Goal: Task Accomplishment & Management: Manage account settings

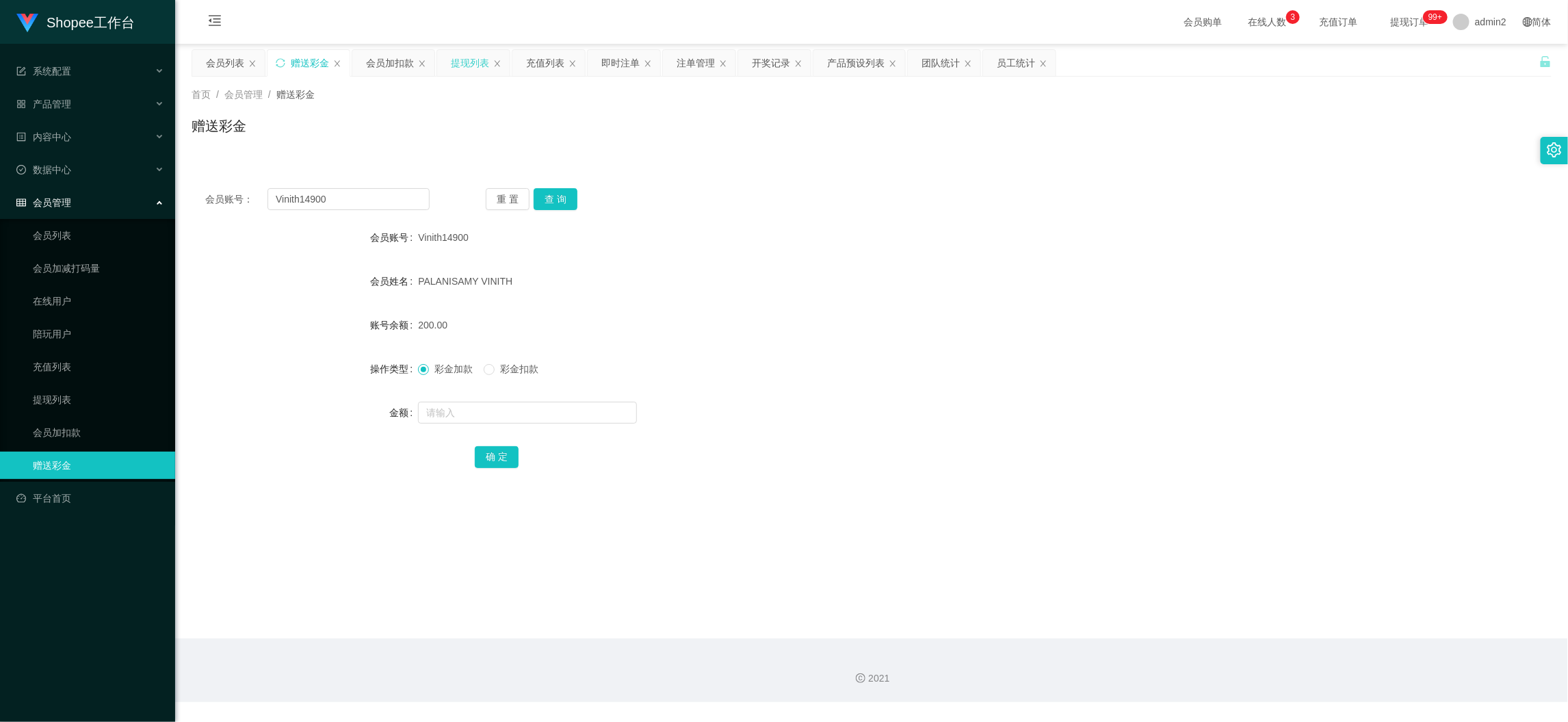
click at [470, 58] on div "提现列表" at bounding box center [470, 63] width 38 height 26
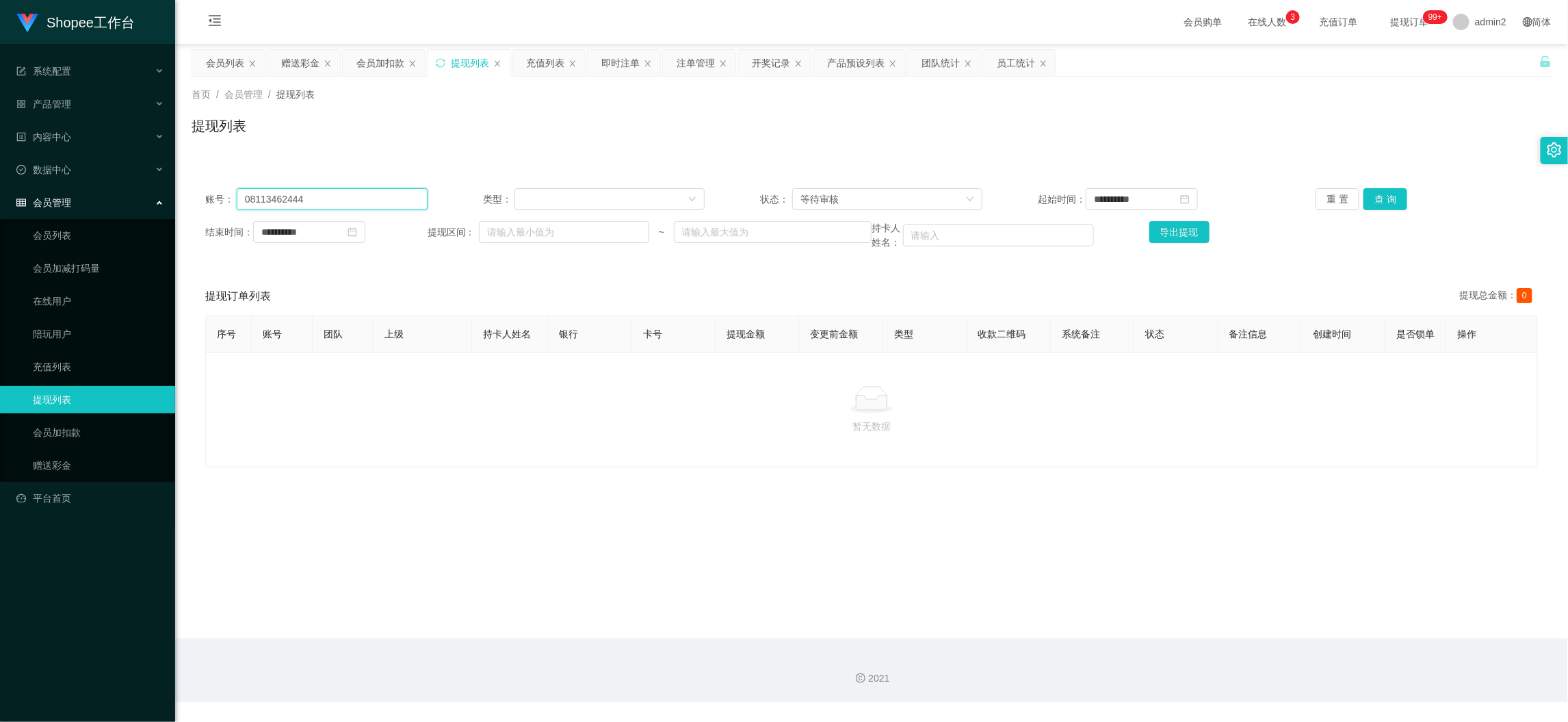
click at [342, 196] on input "08113462444" at bounding box center [333, 199] width 191 height 22
click at [907, 194] on div "等待审核" at bounding box center [883, 199] width 165 height 21
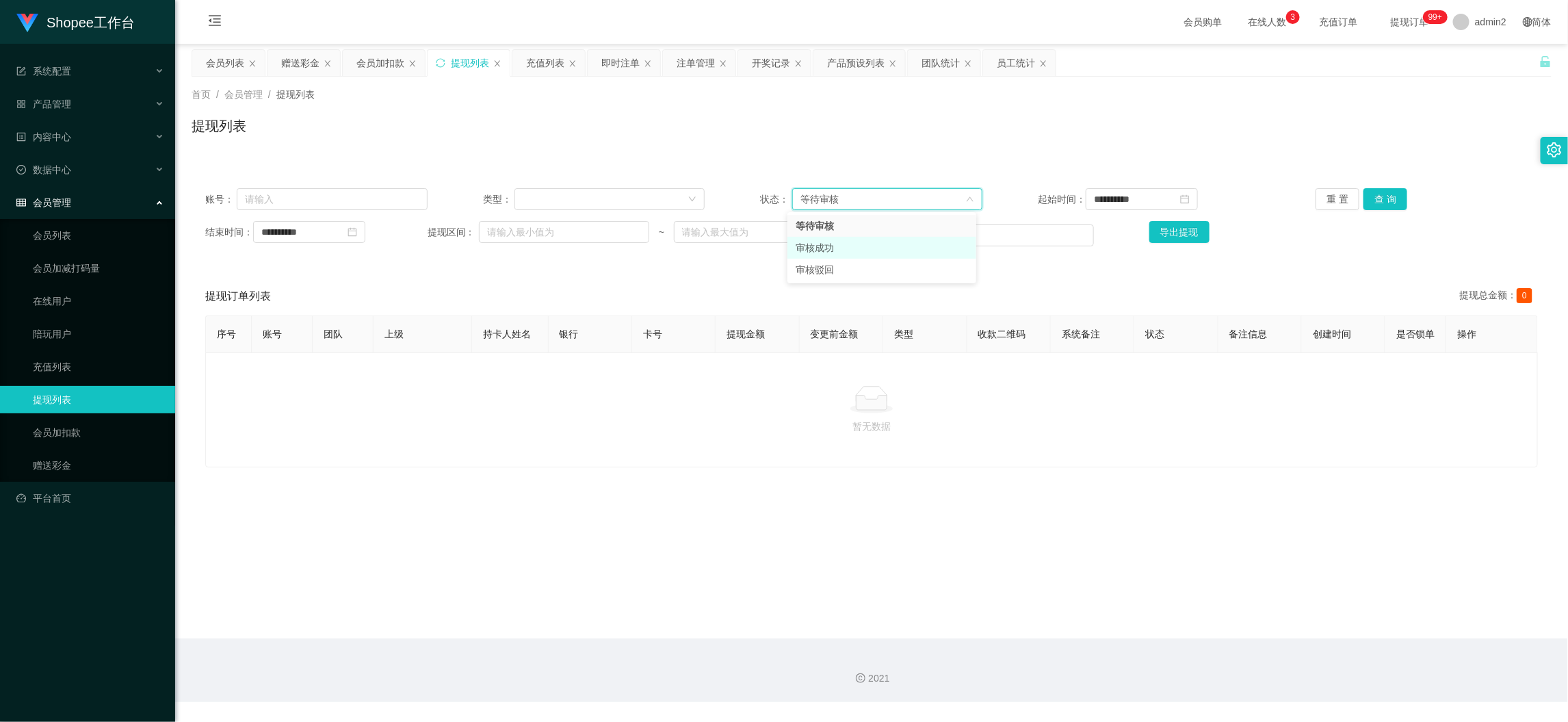
click at [854, 247] on li "审核成功" at bounding box center [881, 248] width 188 height 22
click at [1365, 196] on button "查 询" at bounding box center [1385, 199] width 44 height 22
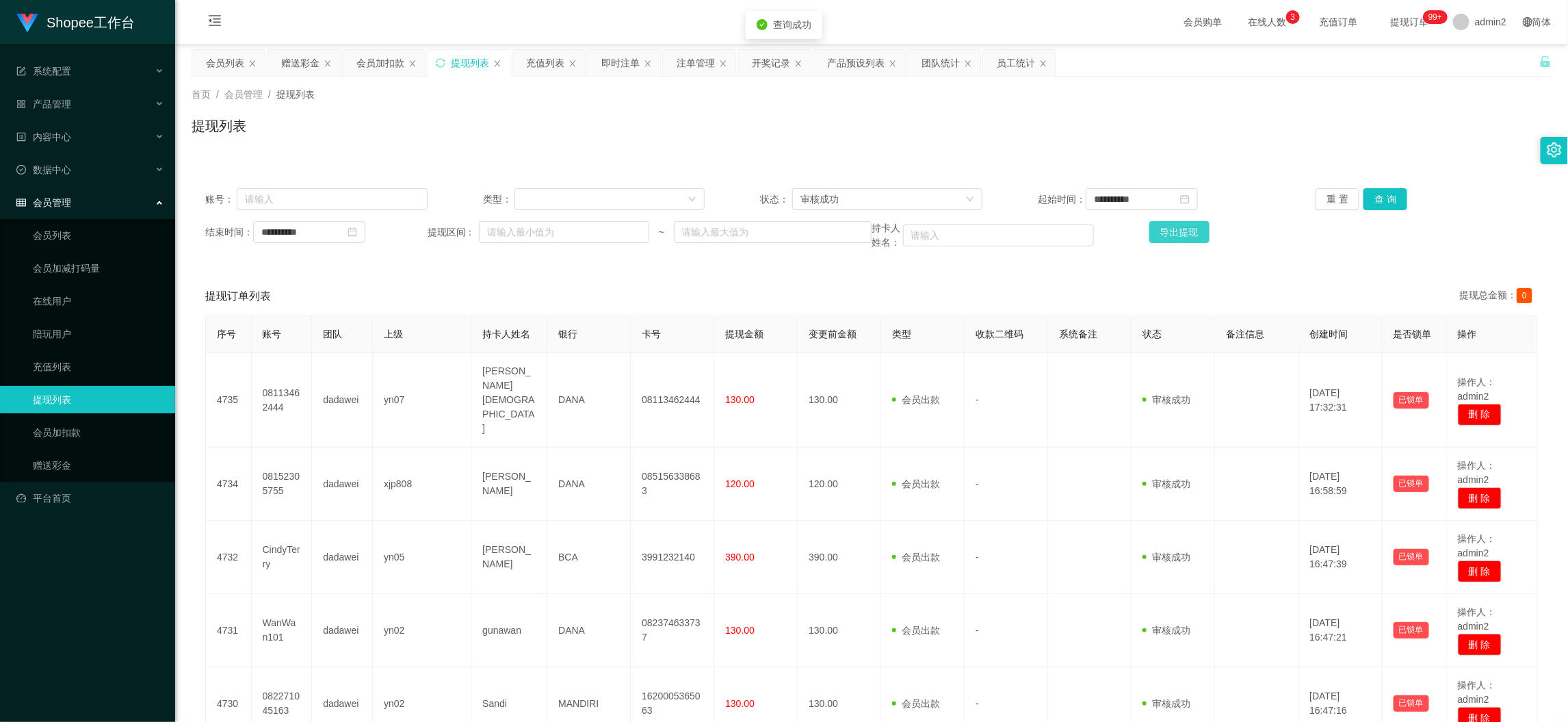
click at [1176, 233] on button "导出提现" at bounding box center [1179, 232] width 60 height 22
click at [937, 61] on div "团队统计" at bounding box center [940, 63] width 38 height 26
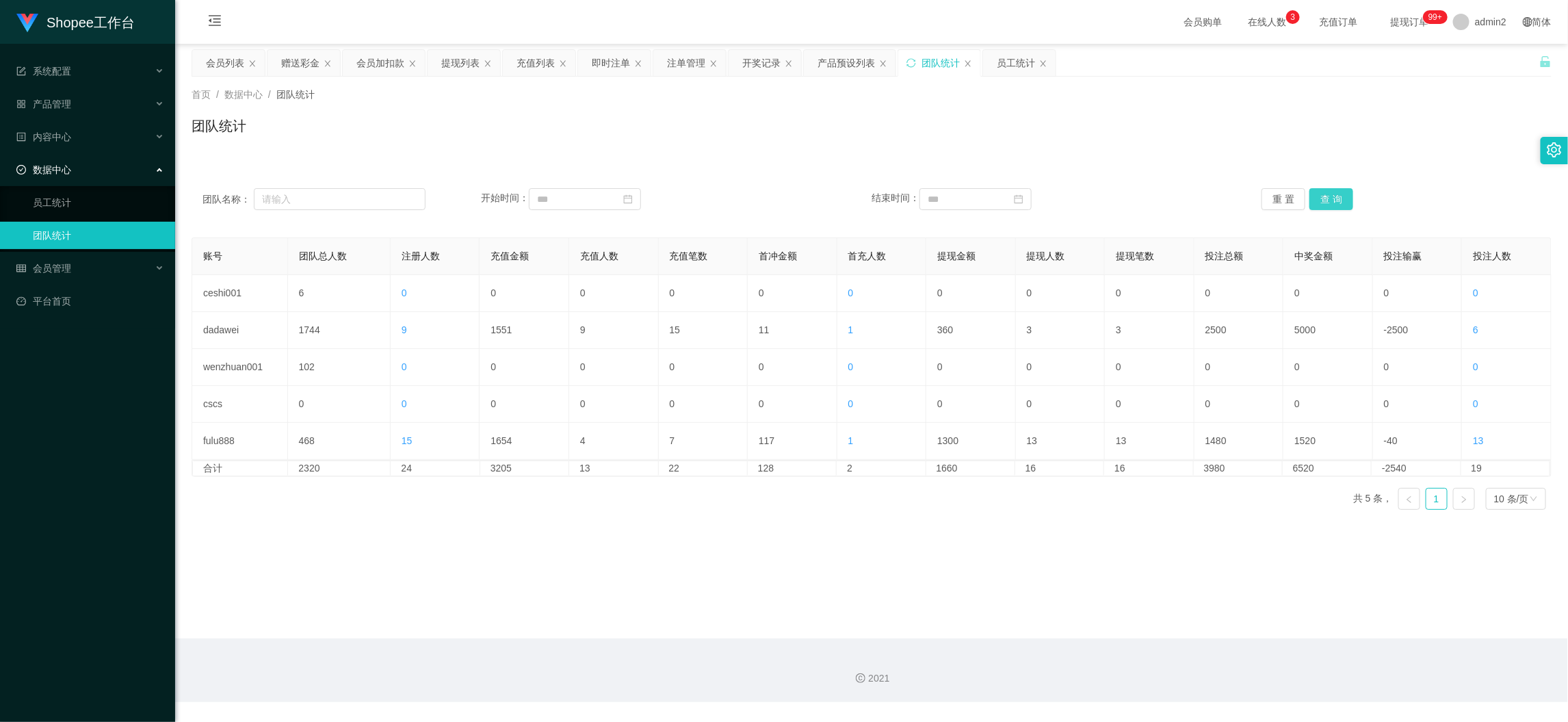
click at [1319, 194] on button "查 询" at bounding box center [1331, 199] width 44 height 22
click at [963, 529] on main "关闭左侧 关闭右侧 关闭其它 刷新页面 会员列表 赠送彩金 会员加扣款 提现列表 充值列表 即时注单 注单管理 开奖记录 产品预设列表 团队统计 员工统计 首…" at bounding box center [872, 341] width 1393 height 594
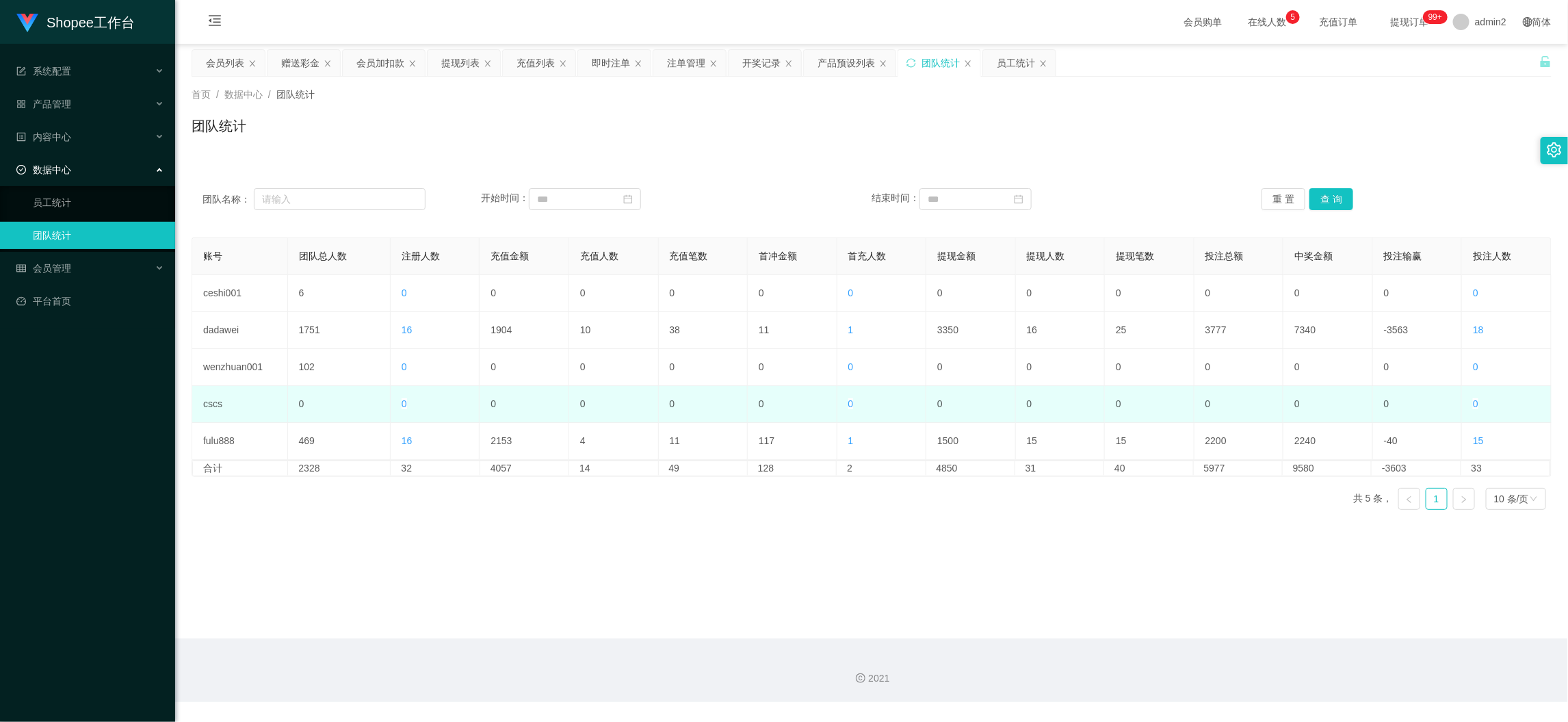
drag, startPoint x: 634, startPoint y: 414, endPoint x: 635, endPoint y: 406, distance: 8.1
click at [635, 406] on td "0" at bounding box center [614, 404] width 90 height 37
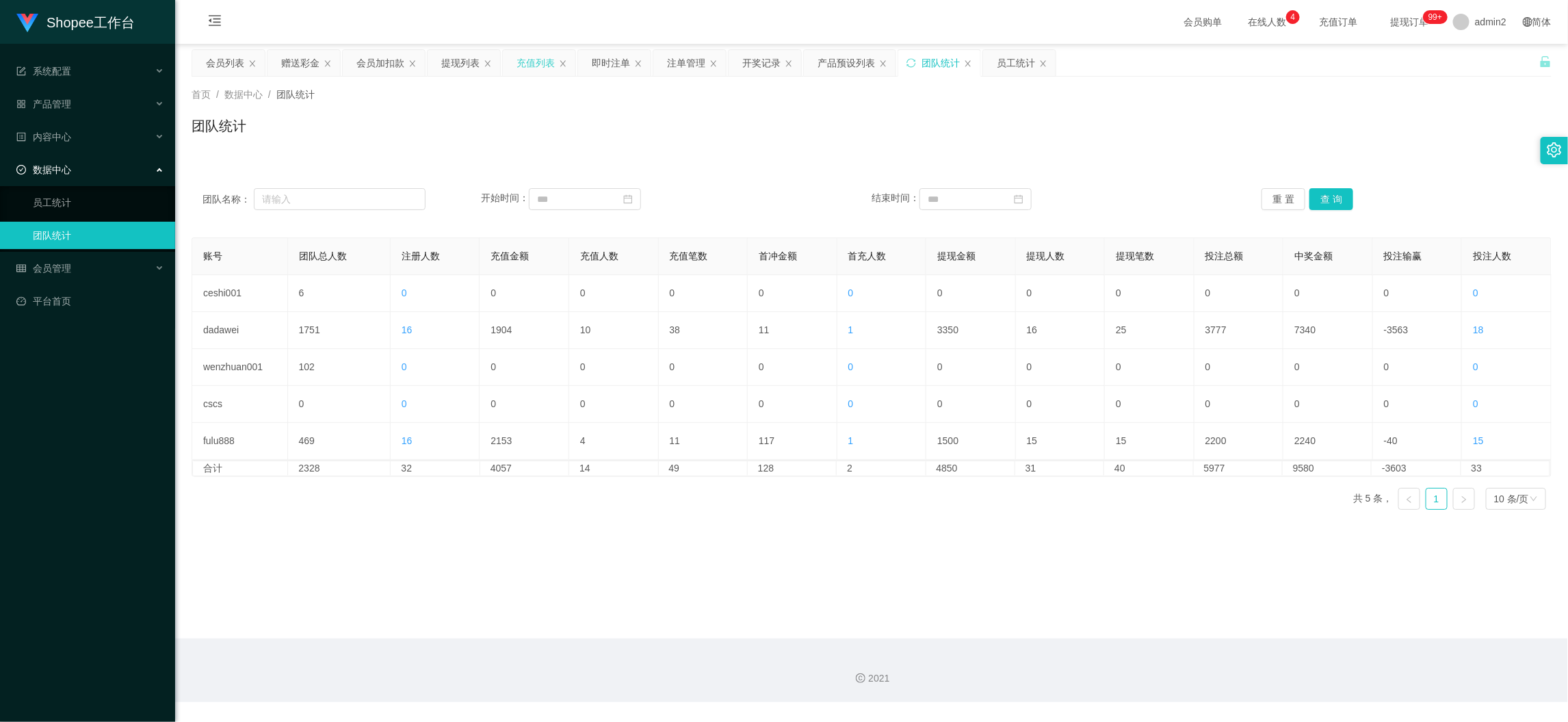
click at [546, 64] on div "充值列表" at bounding box center [535, 63] width 38 height 26
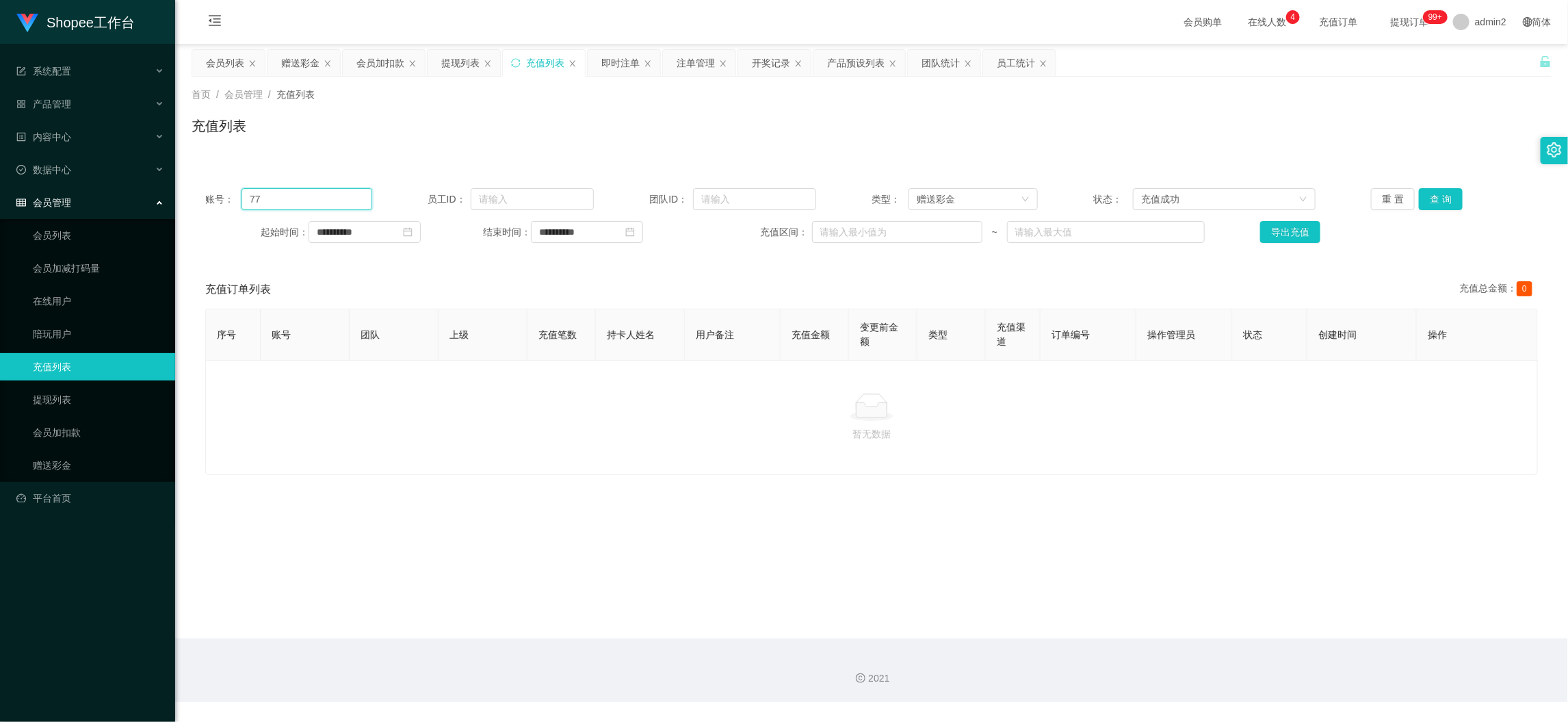
click at [349, 190] on input "77" at bounding box center [306, 199] width 130 height 22
drag, startPoint x: 349, startPoint y: 190, endPoint x: 731, endPoint y: 190, distance: 382.0
click at [352, 191] on input "77" at bounding box center [306, 199] width 130 height 22
paste input "005"
type input "005"
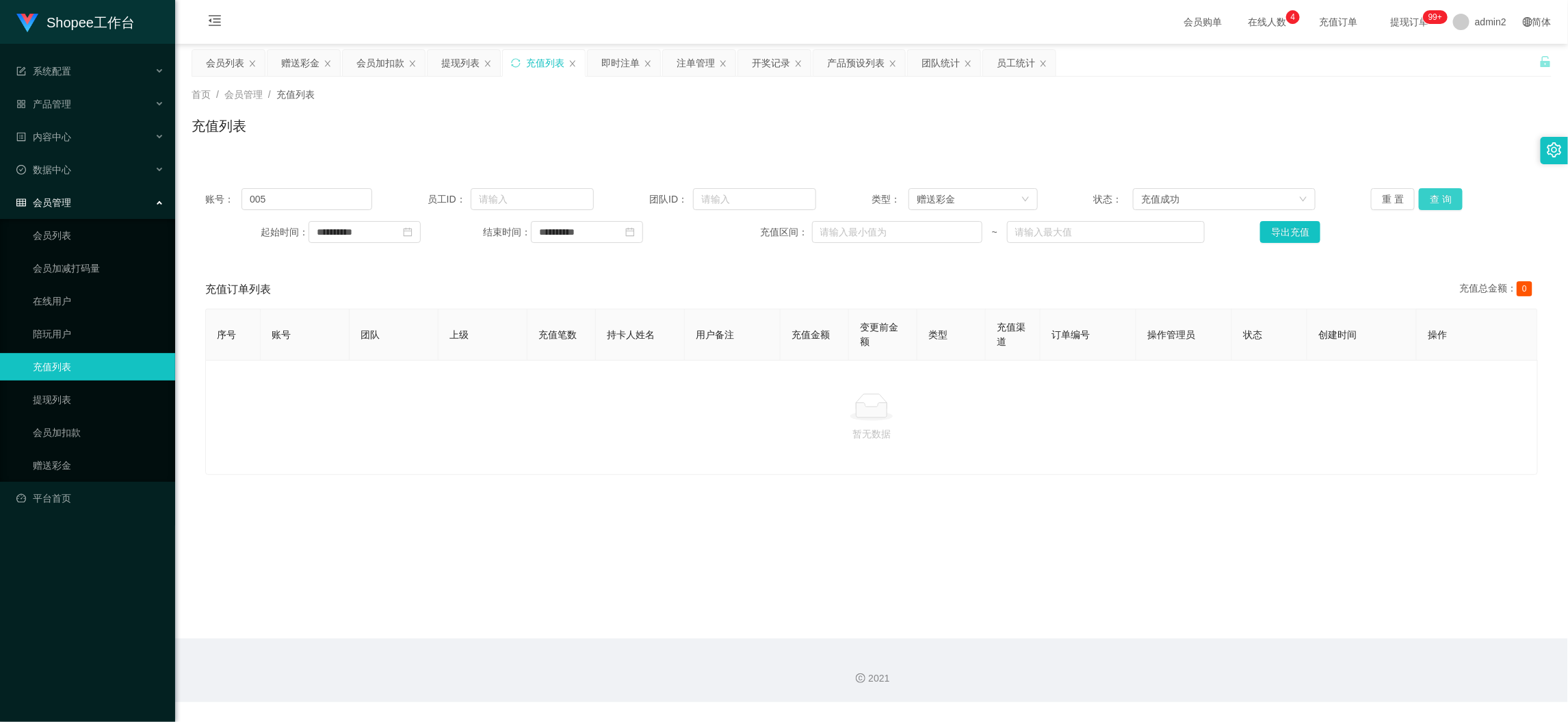
click at [1423, 196] on button "查 询" at bounding box center [1441, 199] width 44 height 22
click at [973, 195] on div "赠送彩金" at bounding box center [968, 199] width 104 height 21
click at [947, 225] on li "后台充值" at bounding box center [967, 225] width 128 height 22
click at [1426, 201] on button "查 询" at bounding box center [1441, 199] width 44 height 22
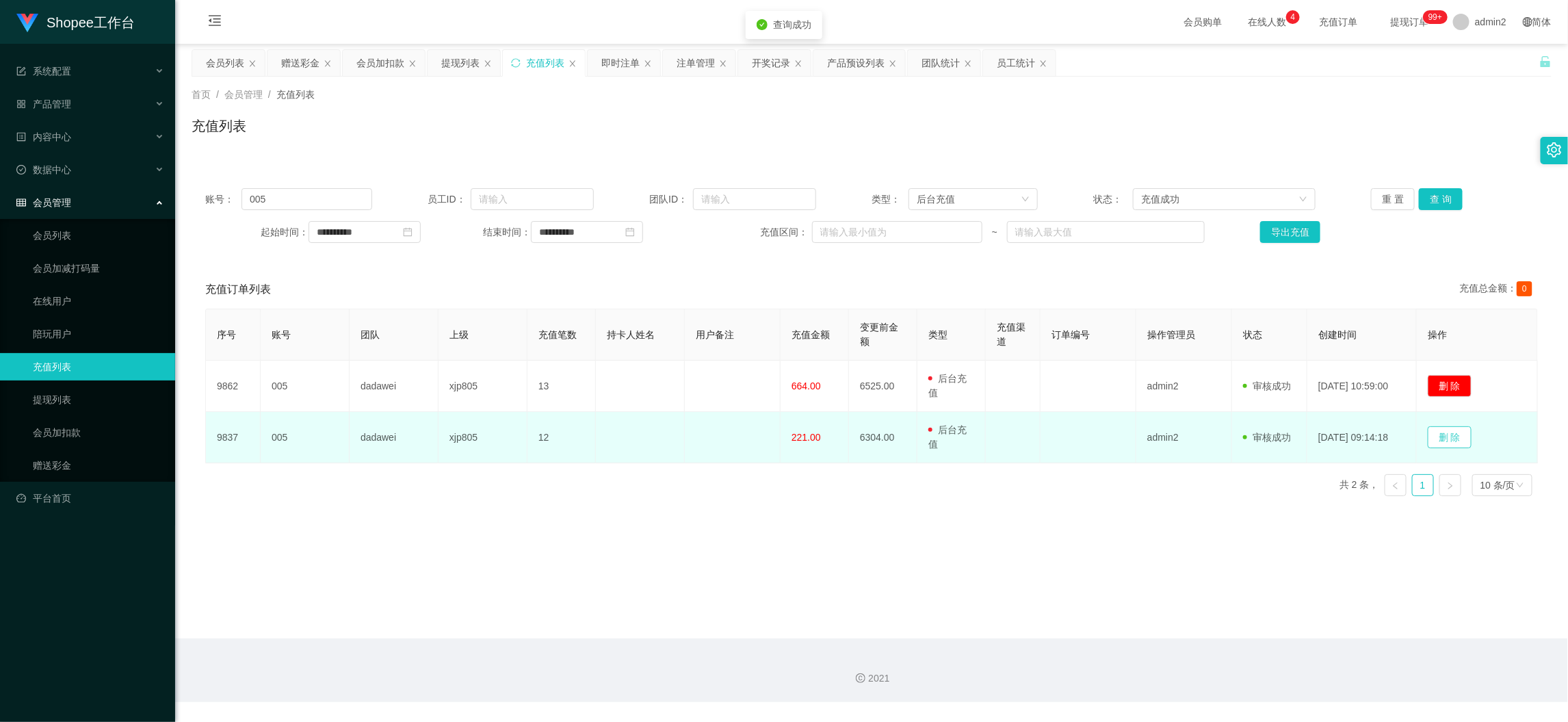
click at [1456, 438] on button "删 除" at bounding box center [1449, 437] width 44 height 22
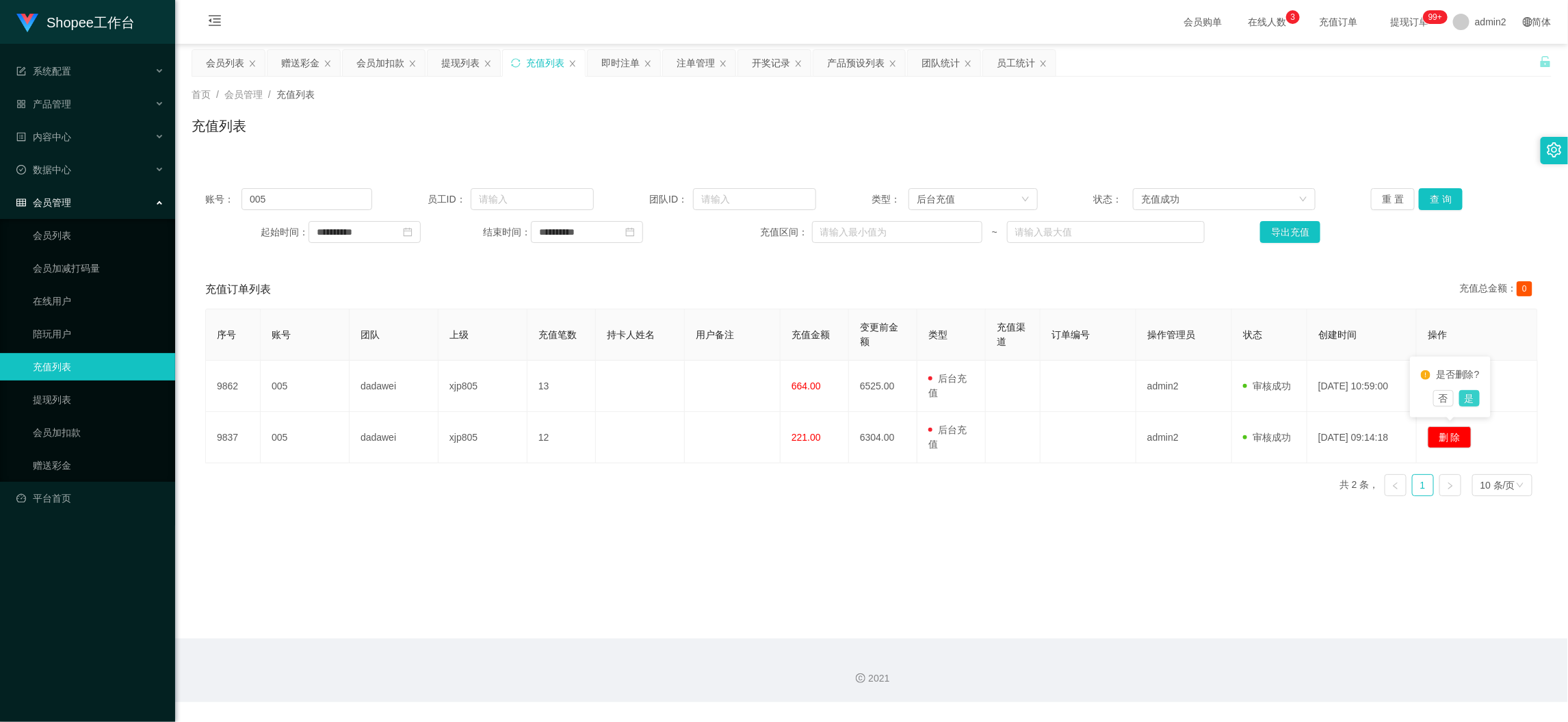
click at [1471, 399] on button "是" at bounding box center [1470, 399] width 21 height 17
click at [883, 583] on main "**********" at bounding box center [872, 341] width 1393 height 594
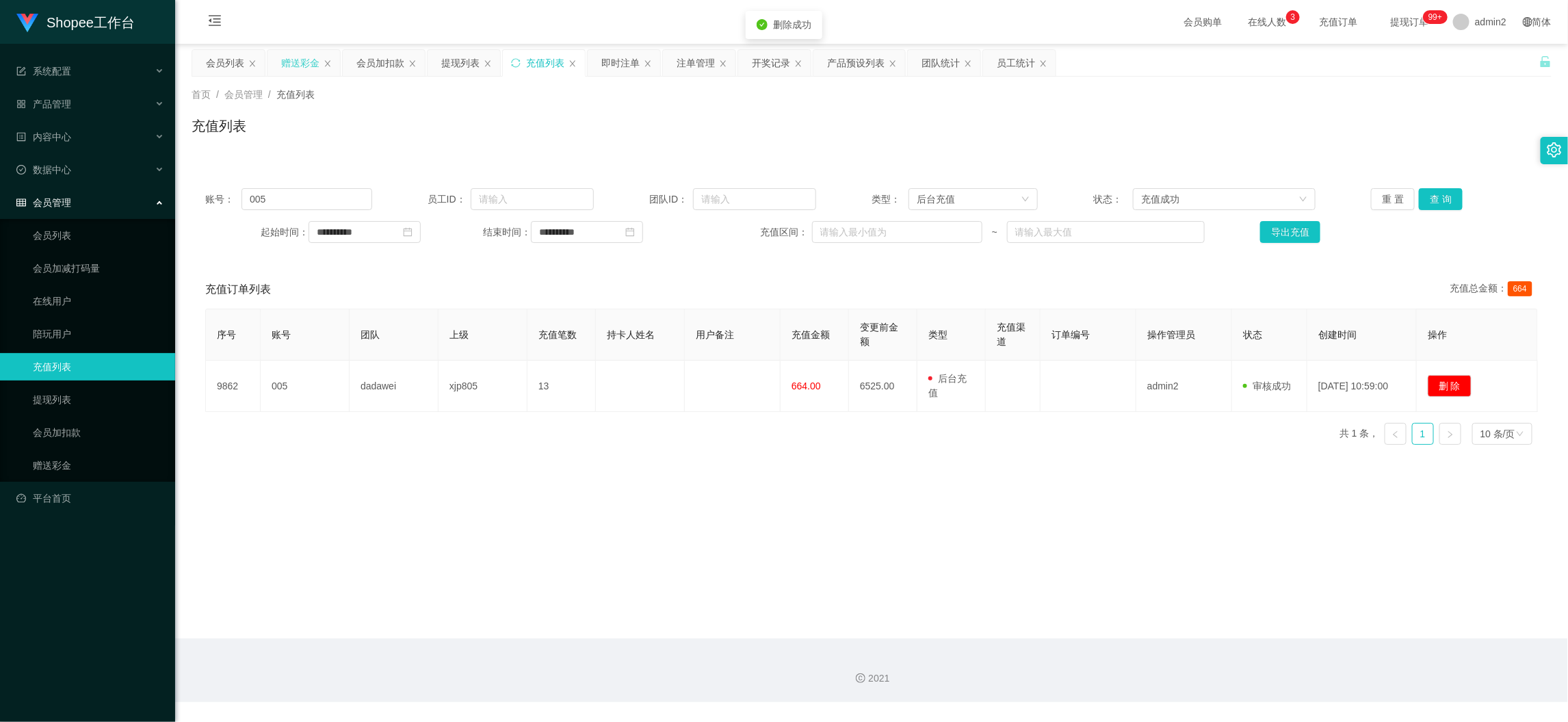
click at [300, 65] on div "赠送彩金" at bounding box center [300, 63] width 38 height 26
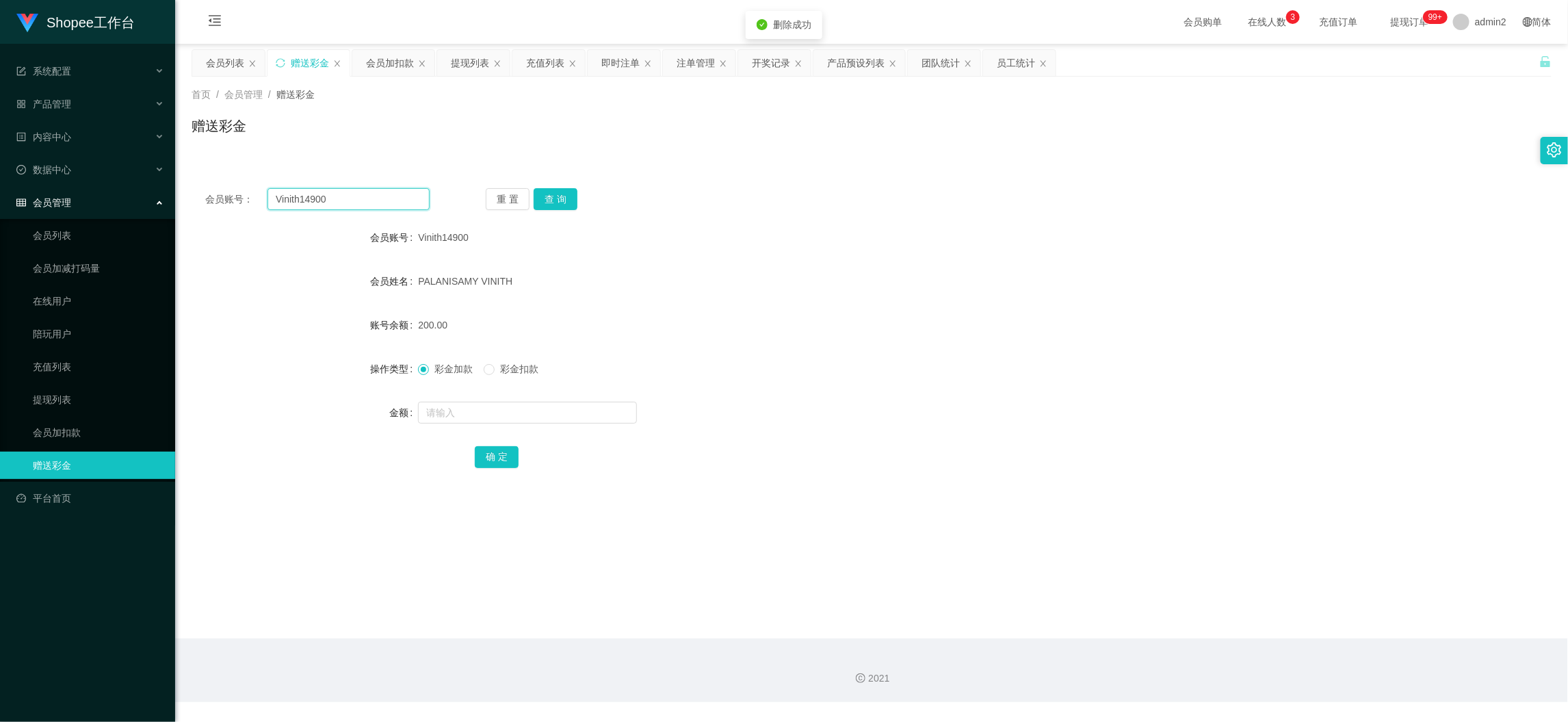
click at [340, 205] on input "Vinith14900" at bounding box center [348, 199] width 162 height 22
click at [341, 206] on input "Vinith14900" at bounding box center [348, 199] width 162 height 22
paste input "005"
type input "005"
click at [545, 194] on button "查 询" at bounding box center [555, 199] width 44 height 22
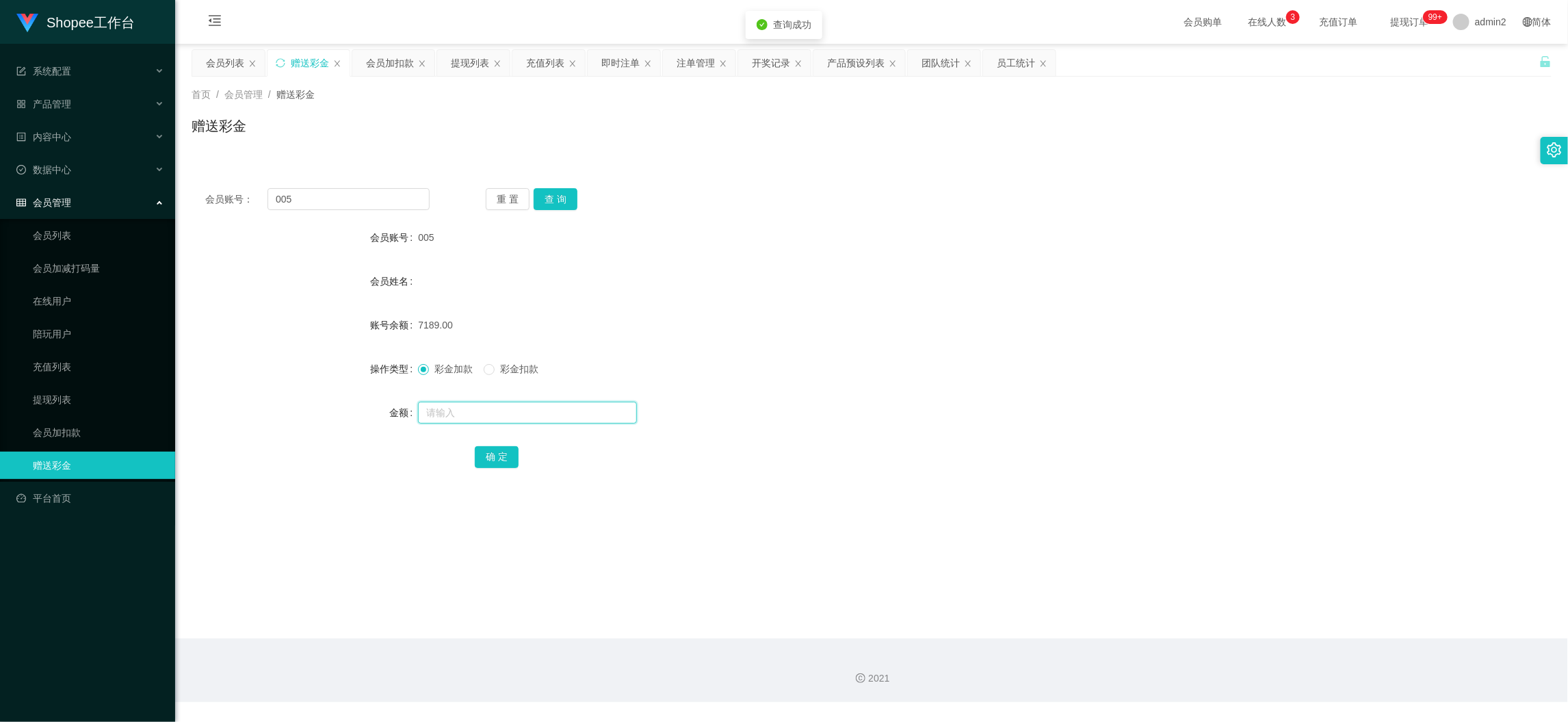
click at [518, 419] on input "text" at bounding box center [528, 412] width 219 height 22
type input "221"
click at [500, 453] on button "确 定" at bounding box center [497, 457] width 44 height 22
click at [599, 302] on form "会员账号 005 会员姓名 账号余额 6968.00 操作类型 彩金加款 彩金扣款 金额 确 定" at bounding box center [871, 347] width 1360 height 247
click at [384, 57] on div "会员加扣款" at bounding box center [390, 63] width 48 height 26
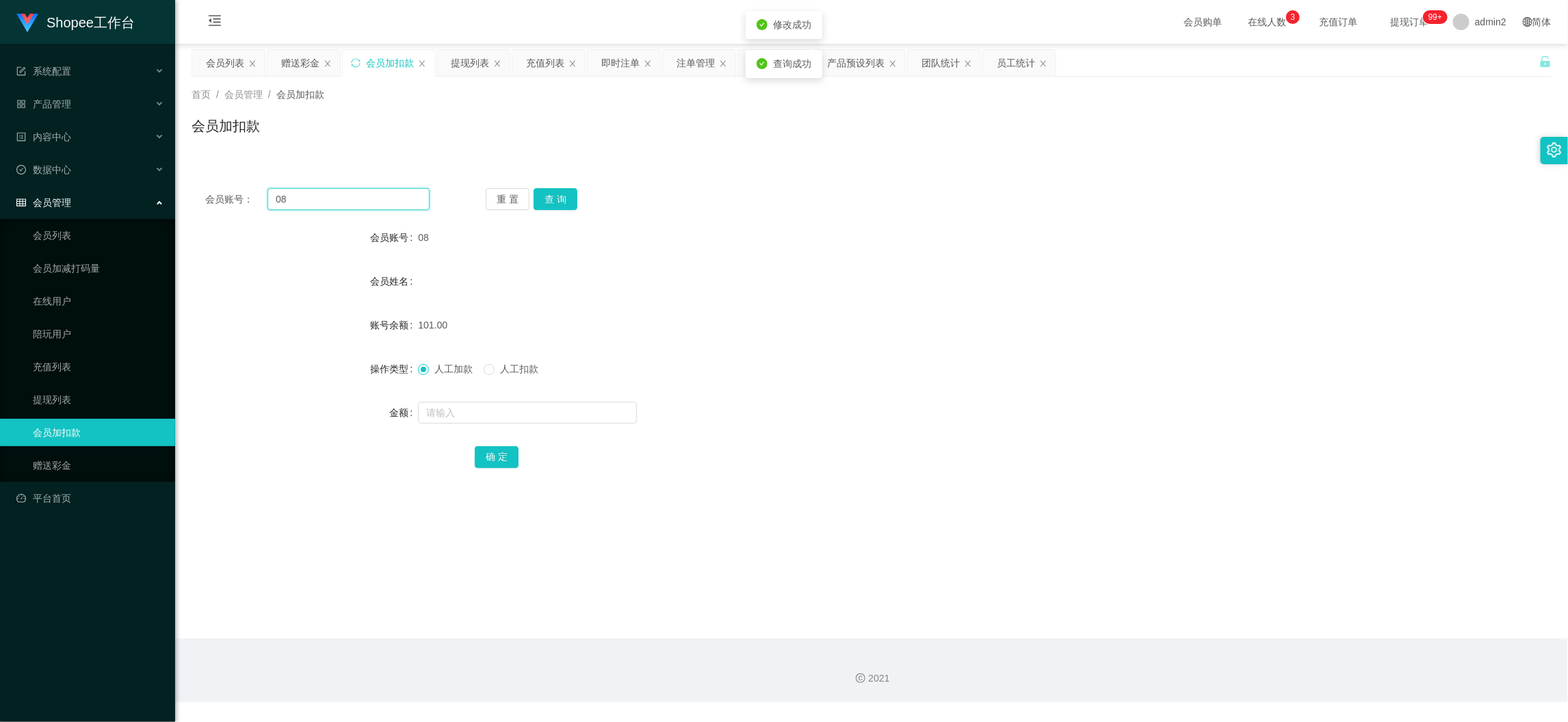
click at [401, 203] on input "08" at bounding box center [348, 199] width 162 height 22
drag, startPoint x: 401, startPoint y: 203, endPoint x: 501, endPoint y: 211, distance: 100.3
click at [402, 203] on input "08" at bounding box center [348, 199] width 162 height 22
paste input "05"
type input "005"
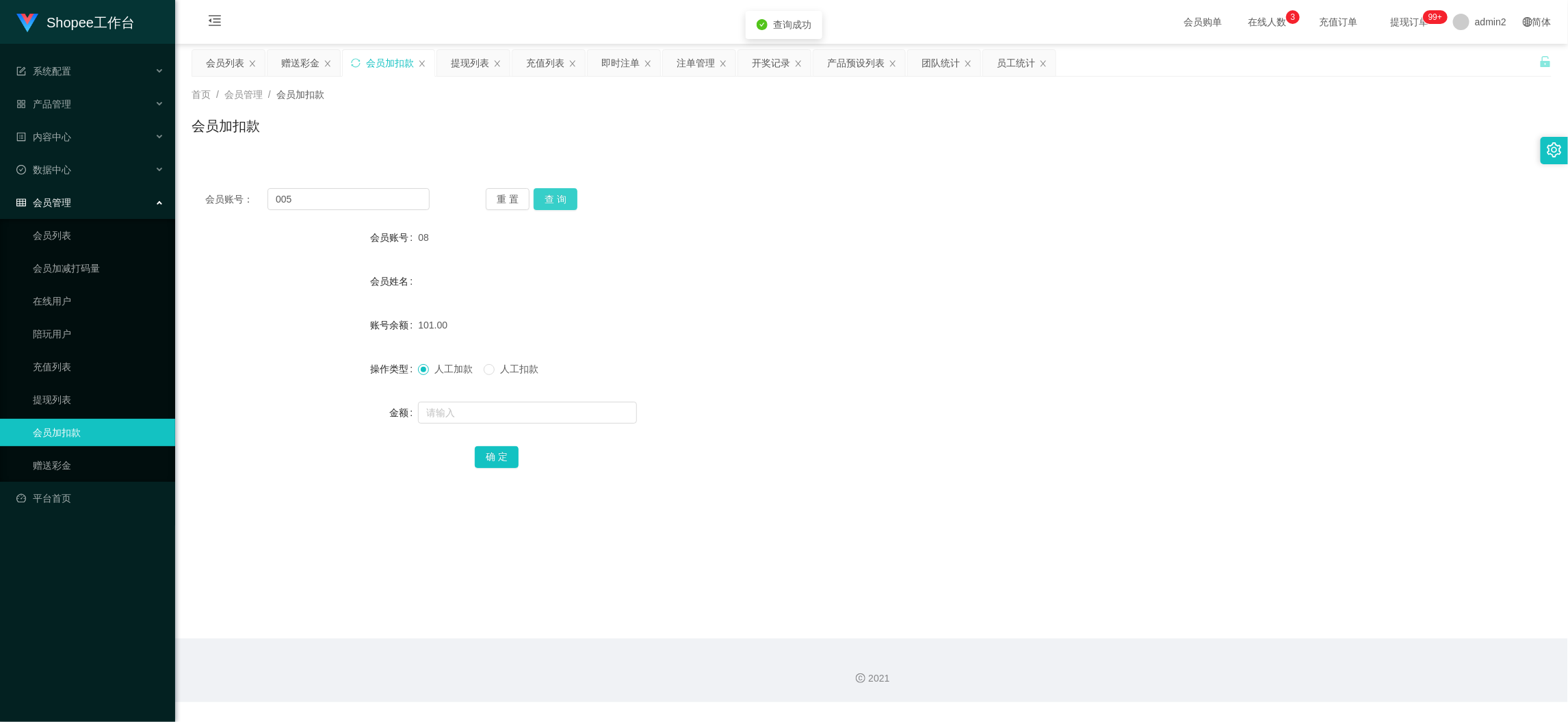
click at [546, 193] on button "查 询" at bounding box center [555, 199] width 44 height 22
click at [541, 411] on input "text" at bounding box center [528, 412] width 219 height 22
type input "222"
click at [495, 457] on button "确 定" at bounding box center [497, 457] width 44 height 22
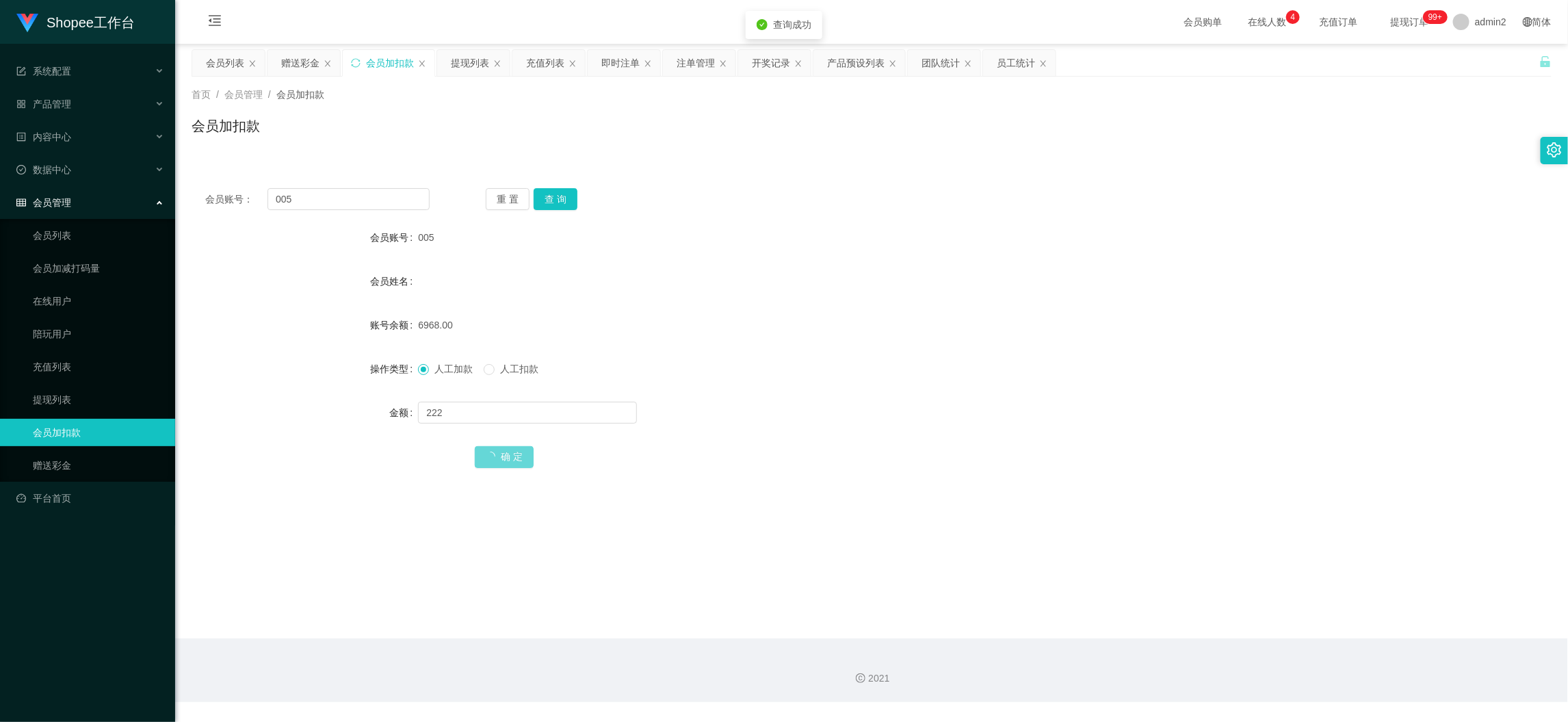
click at [696, 338] on form "会员账号 005 会员姓名 账号余额 6968.00 操作类型 人工加款 人工扣款 金额 222 确 定" at bounding box center [871, 347] width 1360 height 247
click at [584, 141] on div "会员加扣款" at bounding box center [871, 131] width 1360 height 32
click at [476, 65] on div "提现列表" at bounding box center [470, 63] width 38 height 26
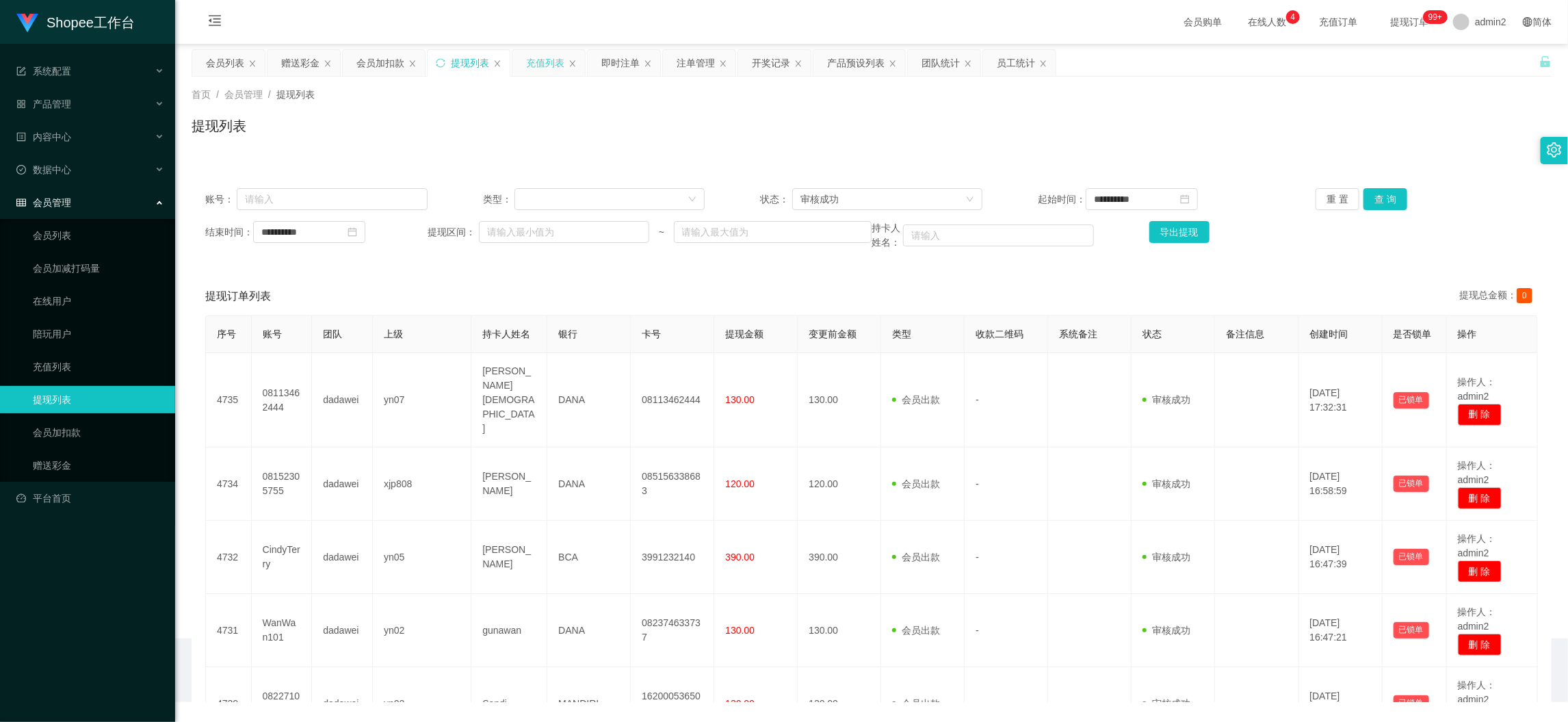
click at [559, 61] on div "充值列表" at bounding box center [545, 63] width 38 height 26
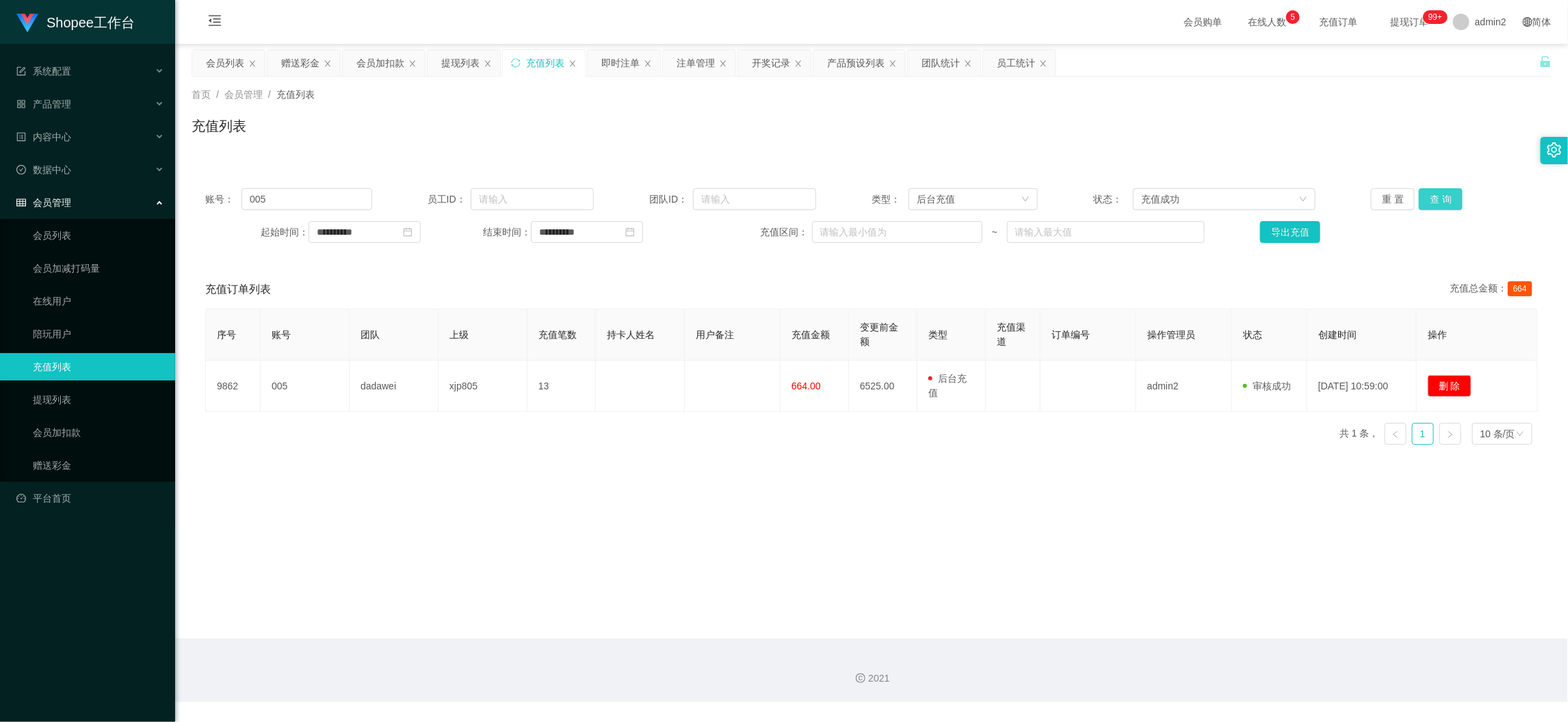
click at [1442, 197] on button "查 询" at bounding box center [1441, 199] width 44 height 22
click at [814, 513] on main "**********" at bounding box center [872, 341] width 1393 height 594
click at [510, 102] on div "首页 / 会员管理 / 充值列表 / 充值列表" at bounding box center [871, 117] width 1360 height 60
click at [764, 490] on div "序号 账号 团队 上级 充值笔数 持卡人姓名 用户备注 充值金额 变更前金额 类型 充值渠道 订单编号 操作管理员 状态 创建时间 操作 9951 005 d…" at bounding box center [872, 408] width 1333 height 199
click at [564, 136] on div "充值列表" at bounding box center [871, 131] width 1360 height 32
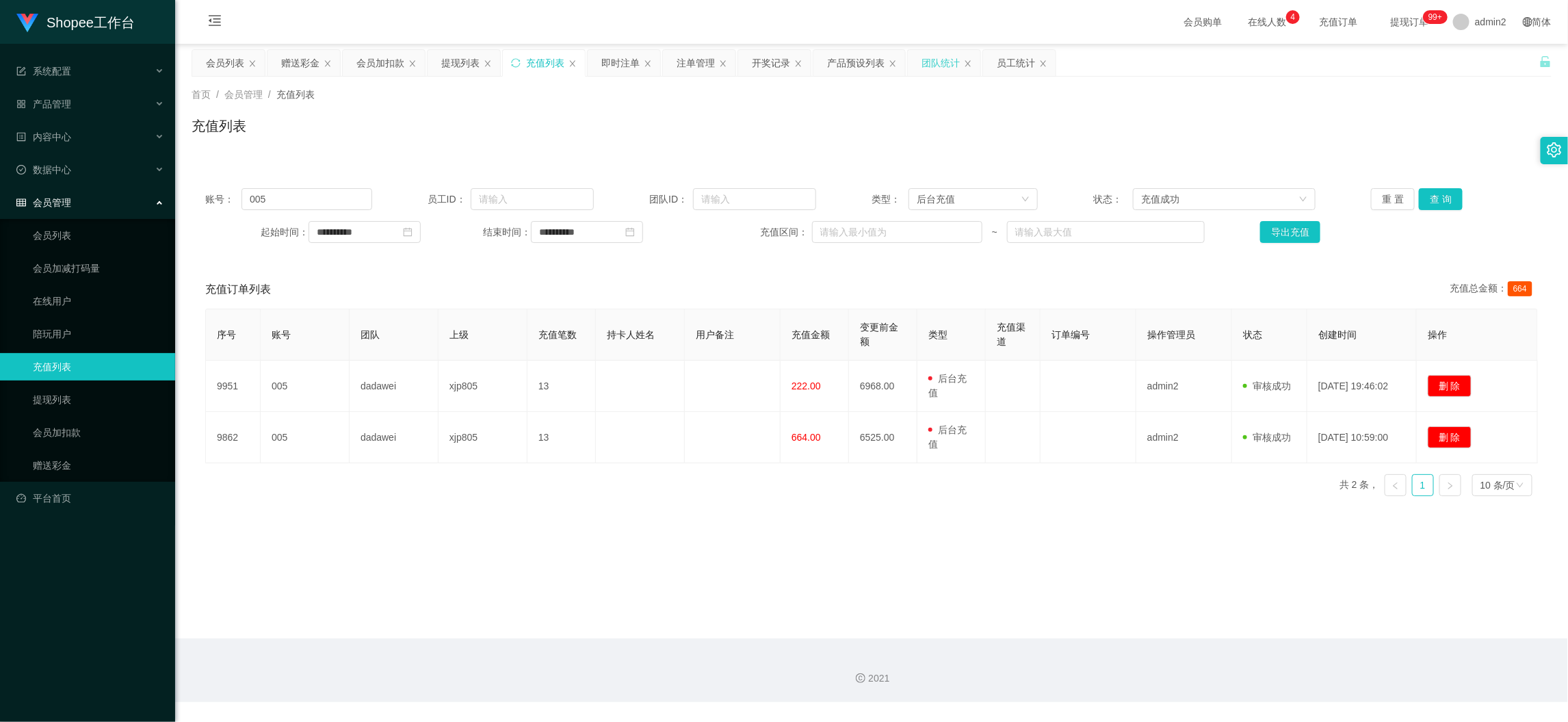
click at [939, 60] on div "团队统计" at bounding box center [940, 63] width 38 height 26
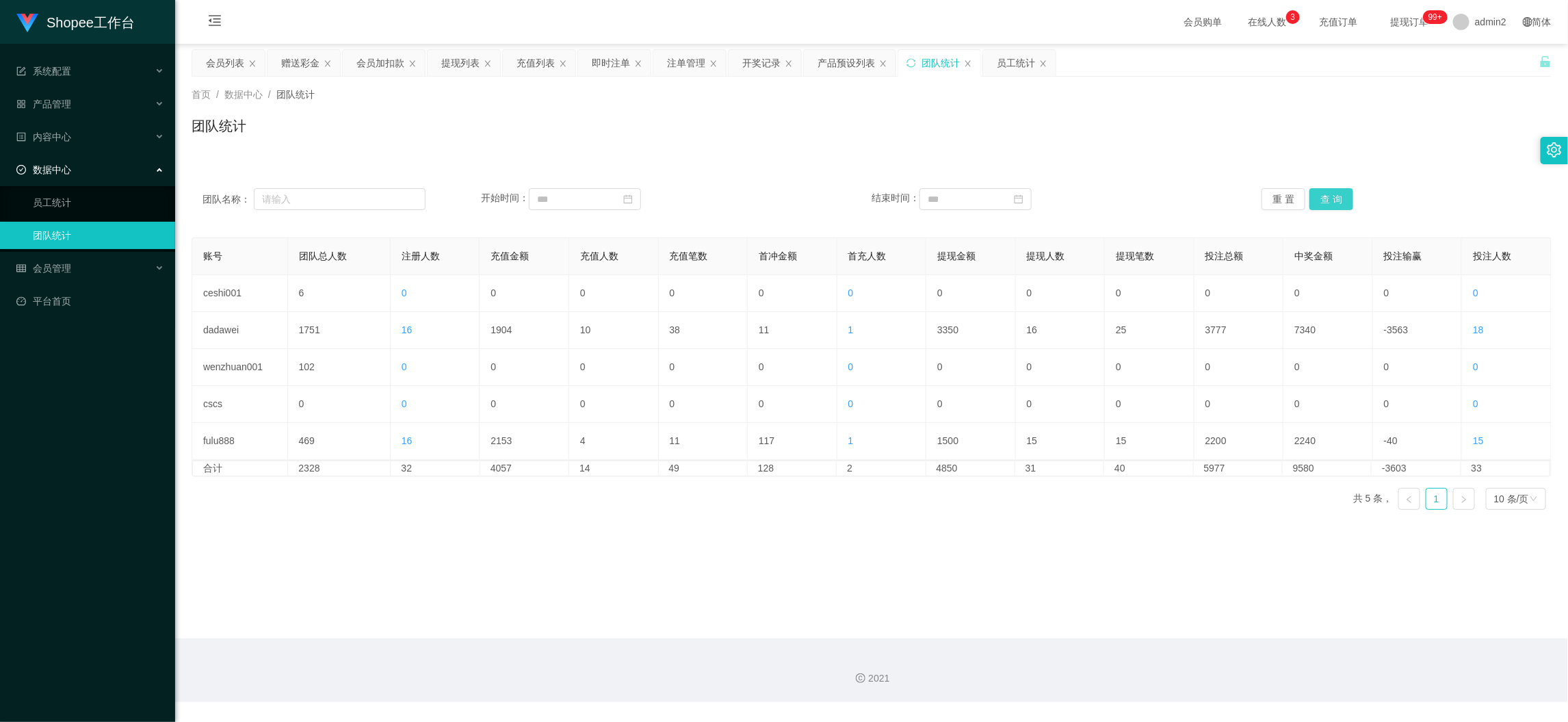
click at [1333, 192] on button "查 询" at bounding box center [1331, 199] width 44 height 22
click at [769, 567] on main "关闭左侧 关闭右侧 关闭其它 刷新页面 会员列表 赠送彩金 会员加扣款 提现列表 充值列表 即时注单 注单管理 开奖记录 产品预设列表 团队统计 员工统计 首…" at bounding box center [872, 341] width 1393 height 594
